Goal: Task Accomplishment & Management: Manage account settings

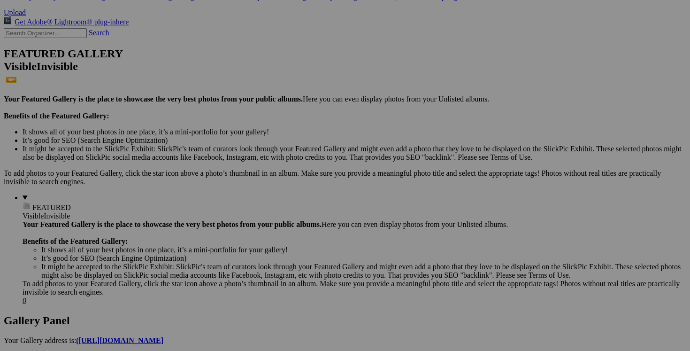
scroll to position [268, 0]
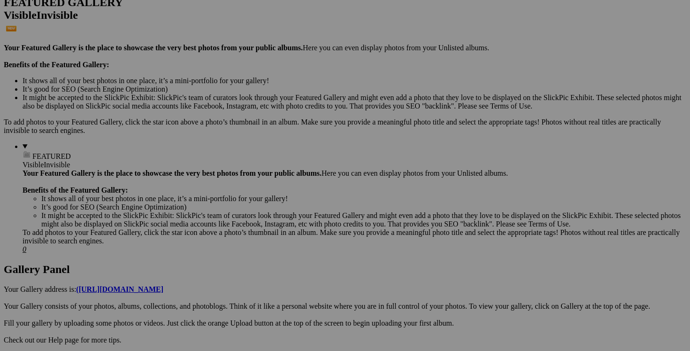
scroll to position [268, 0]
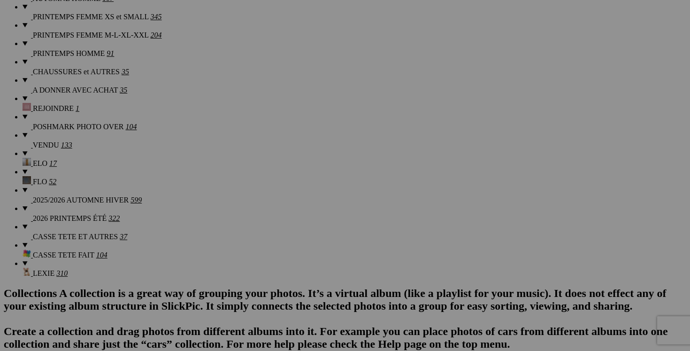
scroll to position [910, 0]
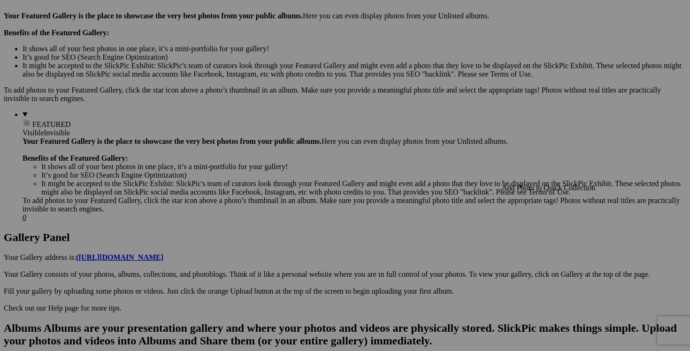
scroll to position [293, 0]
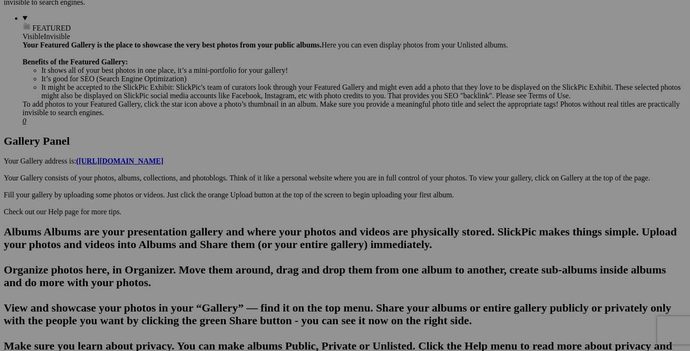
scroll to position [452, 0]
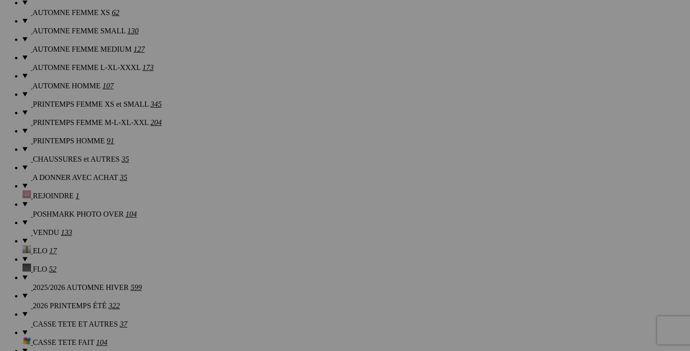
scroll to position [831, 0]
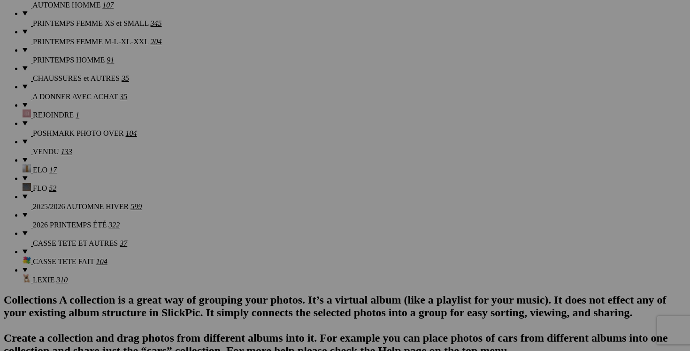
scroll to position [949, 0]
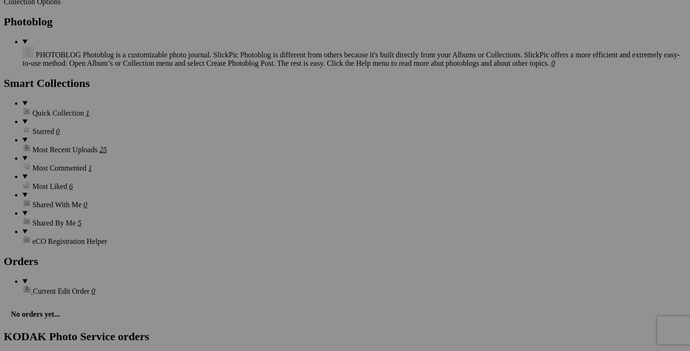
scroll to position [1303, 0]
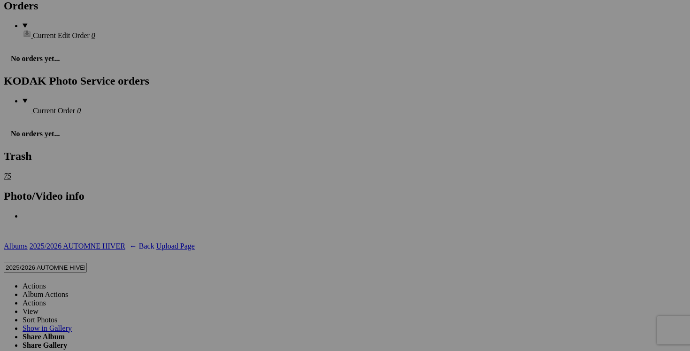
scroll to position [1527, 0]
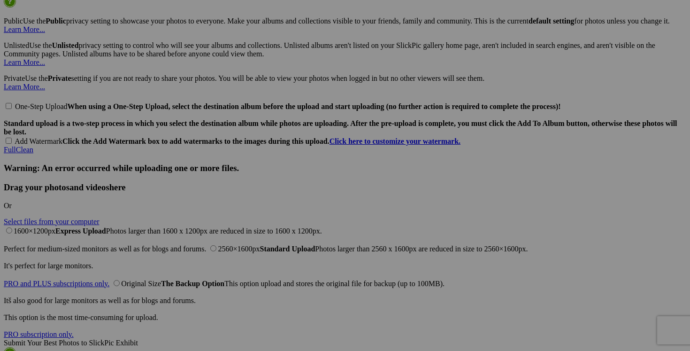
scroll to position [2145, 0]
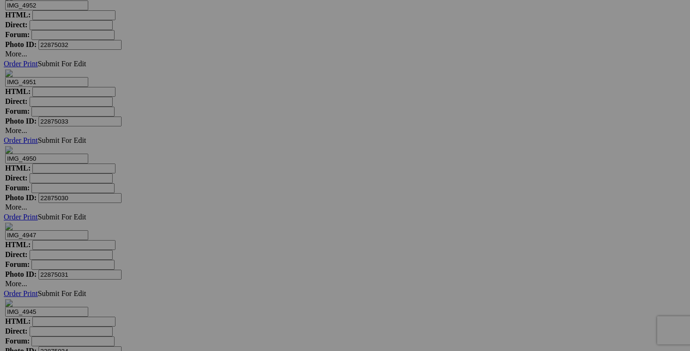
scroll to position [4273, 0]
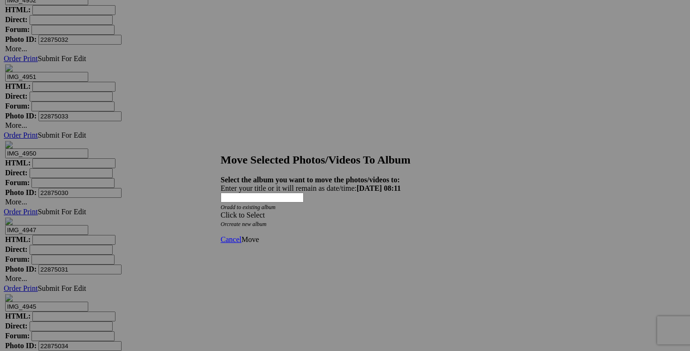
click at [401, 211] on div "Click to Select" at bounding box center [345, 215] width 249 height 8
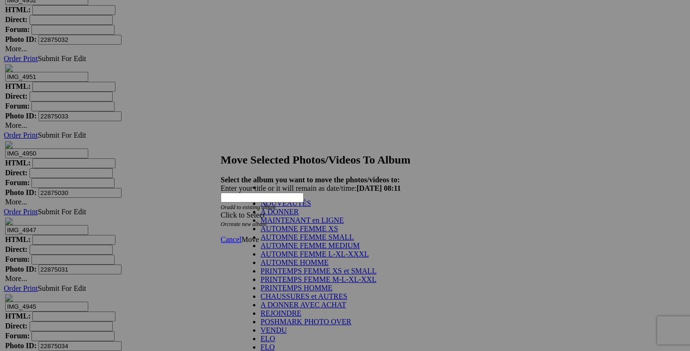
scroll to position [181, 0]
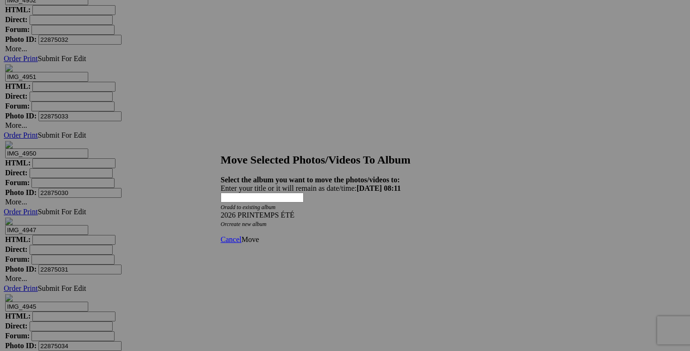
click at [259, 235] on span "Move" at bounding box center [249, 239] width 17 height 8
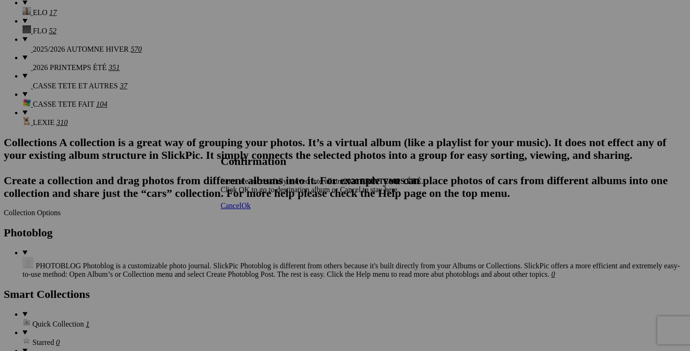
scroll to position [962, 0]
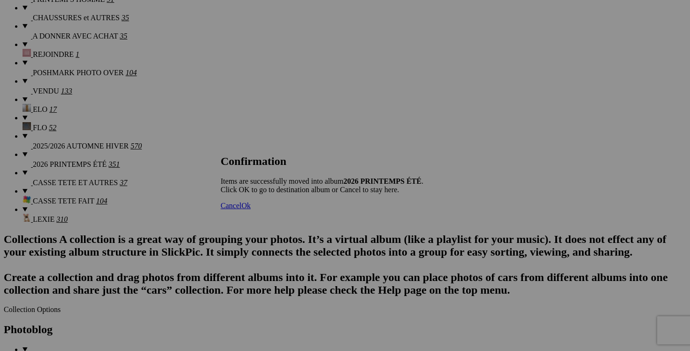
click at [241, 209] on span "Cancel" at bounding box center [231, 205] width 21 height 8
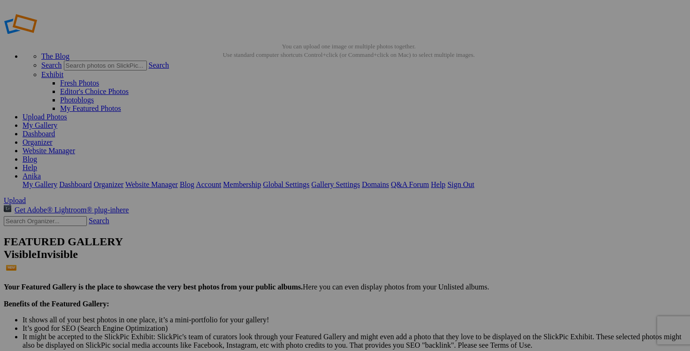
scroll to position [0, 0]
